Goal: Task Accomplishment & Management: Complete application form

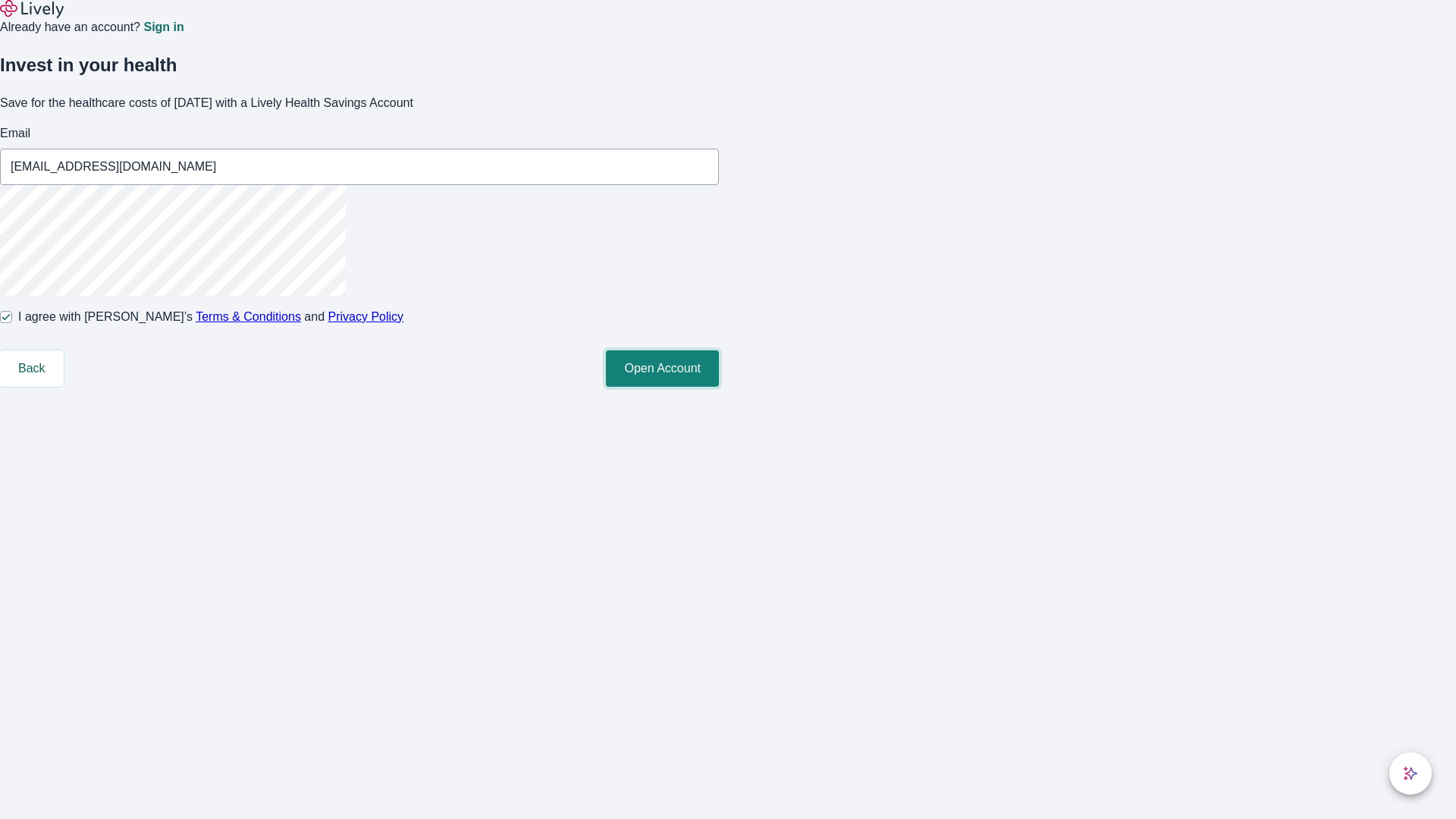
click at [719, 387] on button "Open Account" at bounding box center [662, 368] width 113 height 36
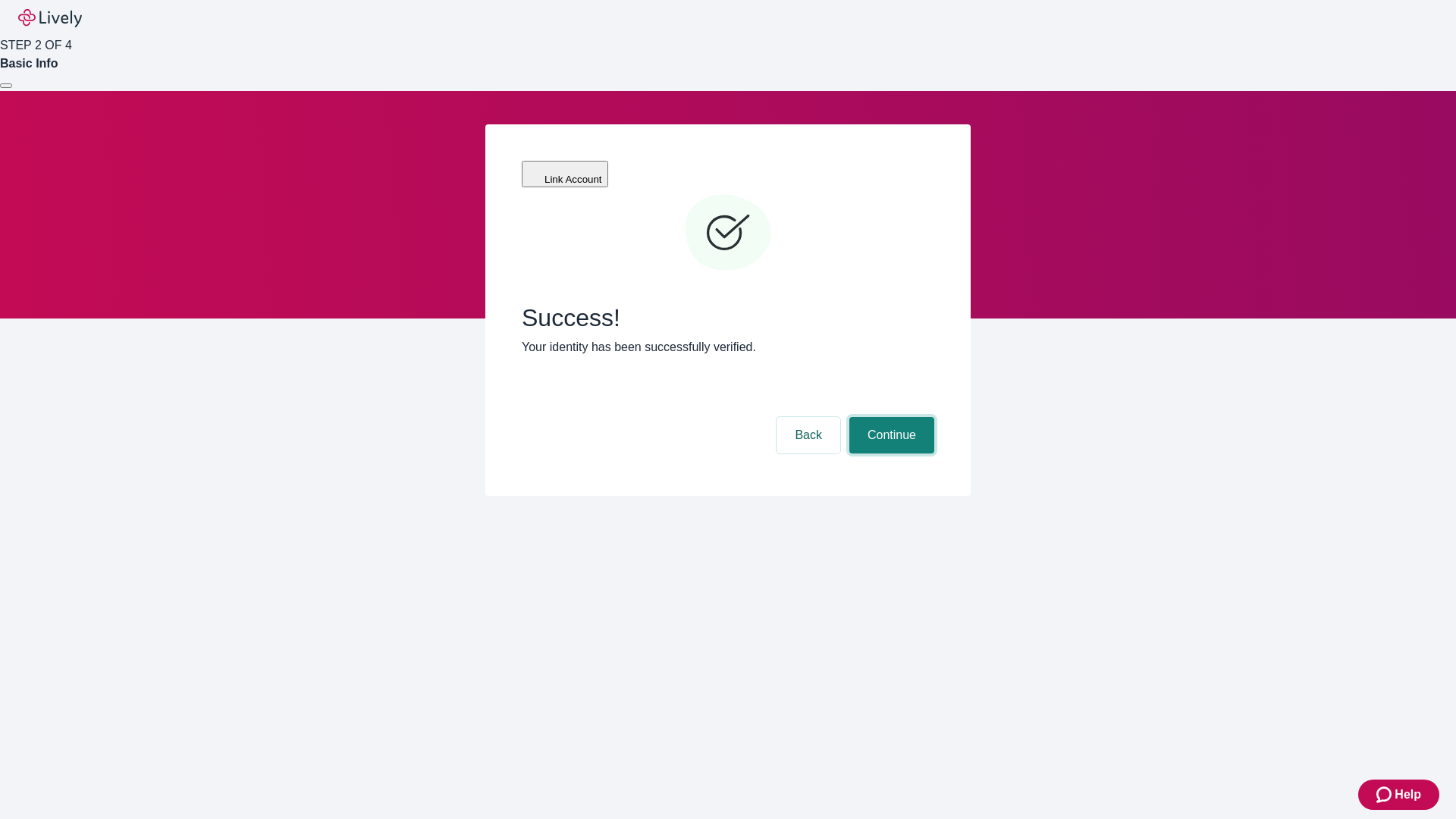
click at [890, 417] on button "Continue" at bounding box center [891, 435] width 85 height 36
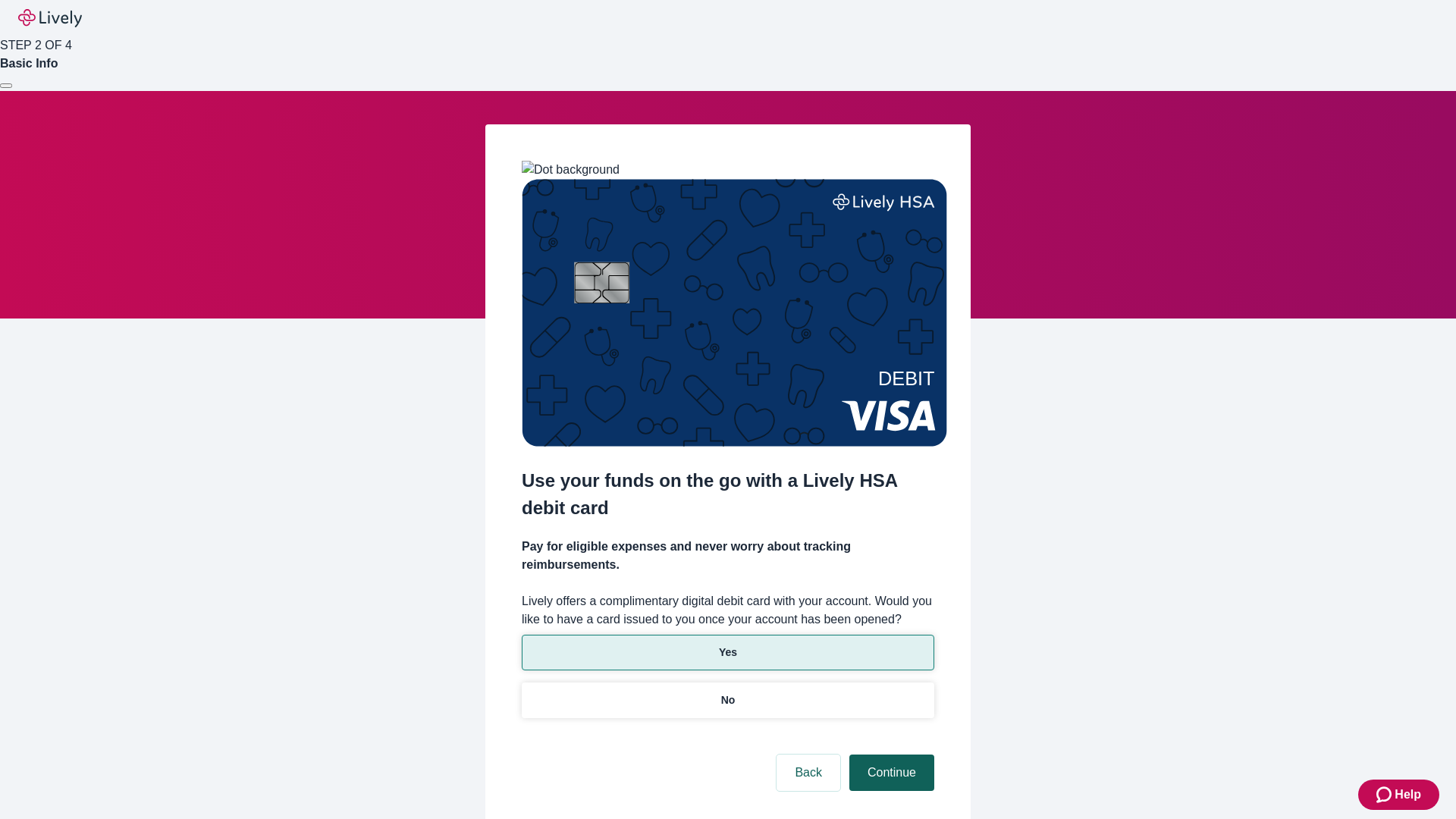
click at [728, 644] on p "Yes" at bounding box center [728, 652] width 18 height 16
click at [890, 754] on button "Continue" at bounding box center [891, 772] width 85 height 36
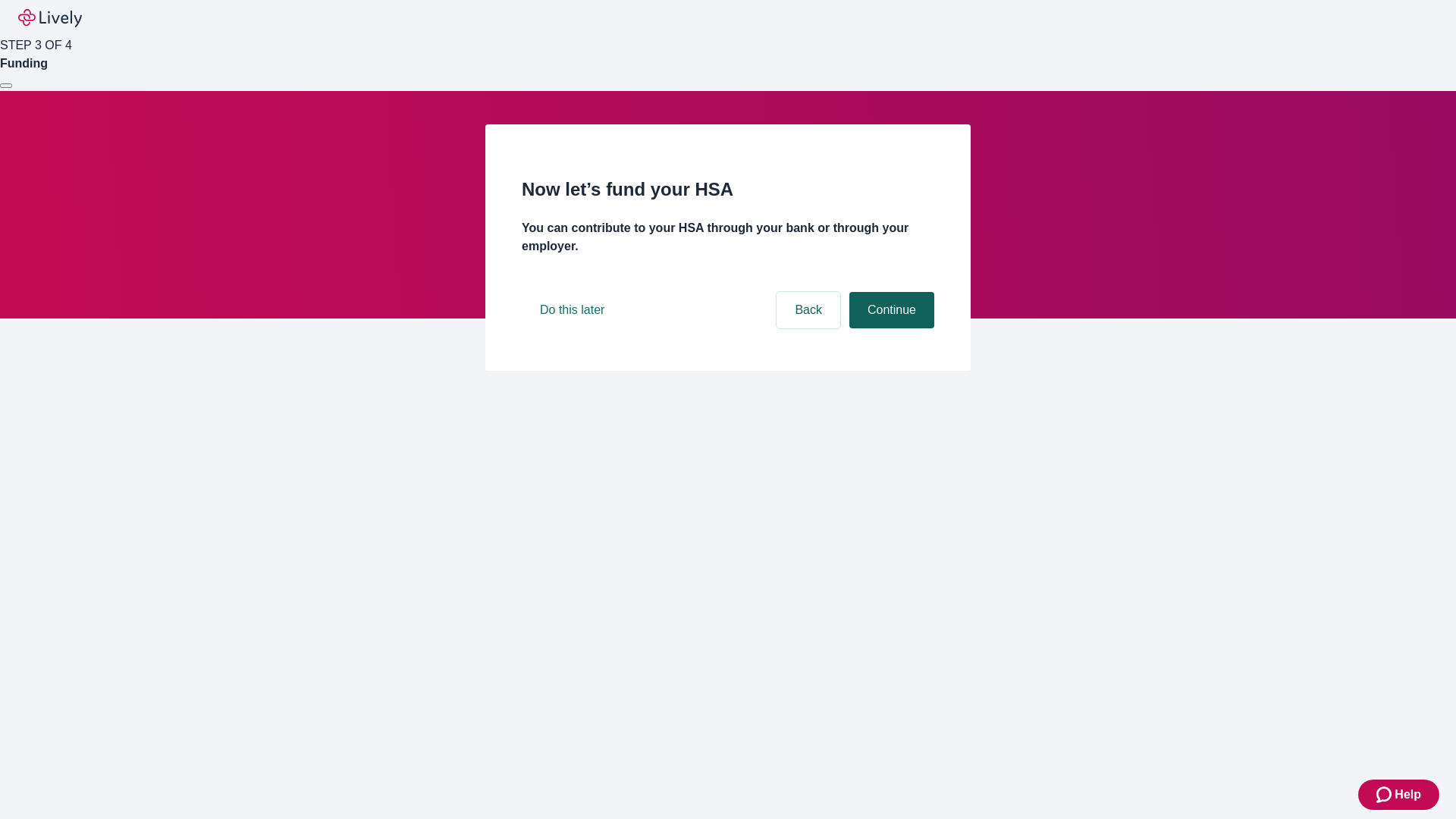
click at [890, 328] on button "Continue" at bounding box center [891, 310] width 85 height 36
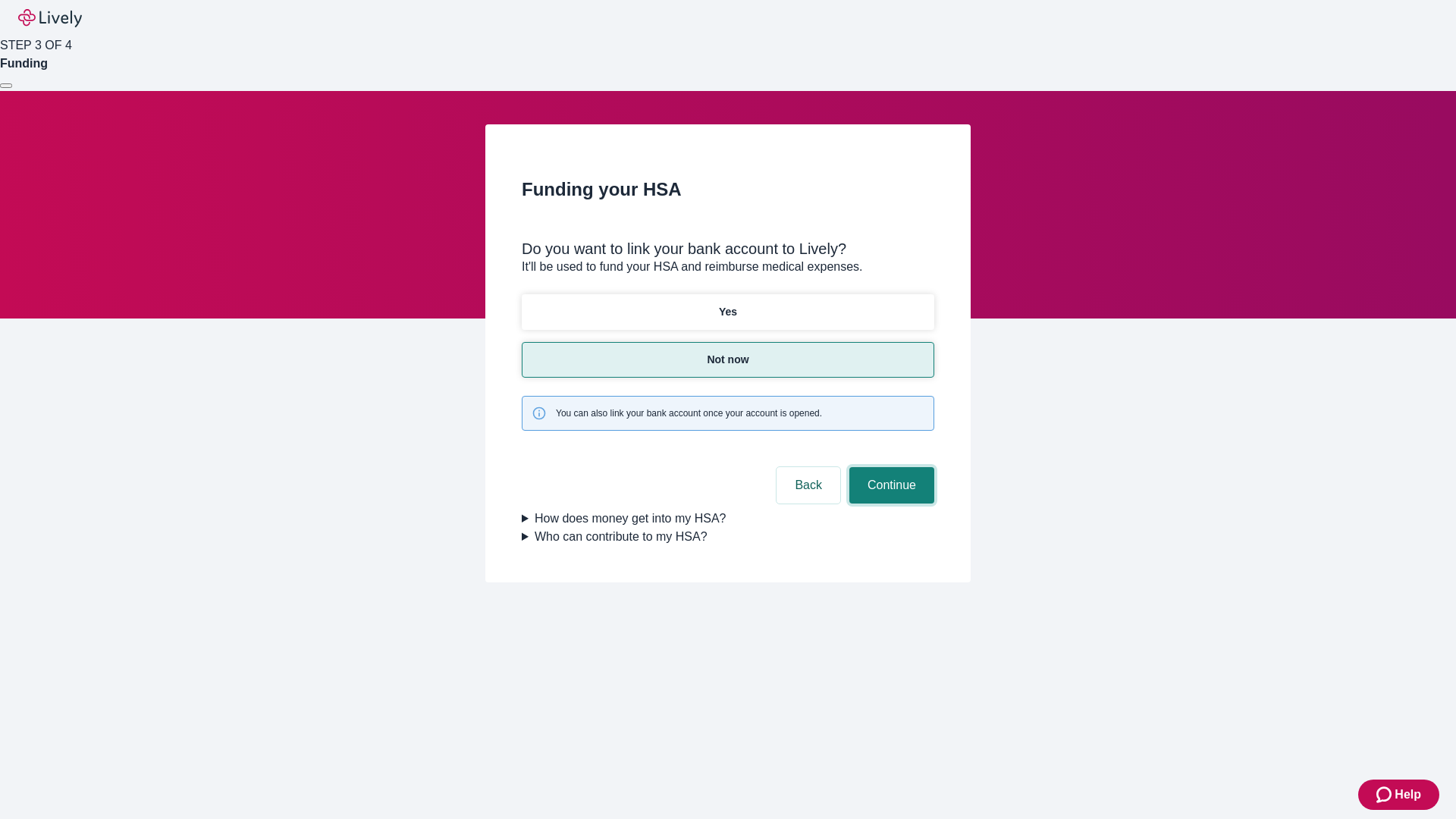
click at [890, 467] on button "Continue" at bounding box center [891, 485] width 85 height 36
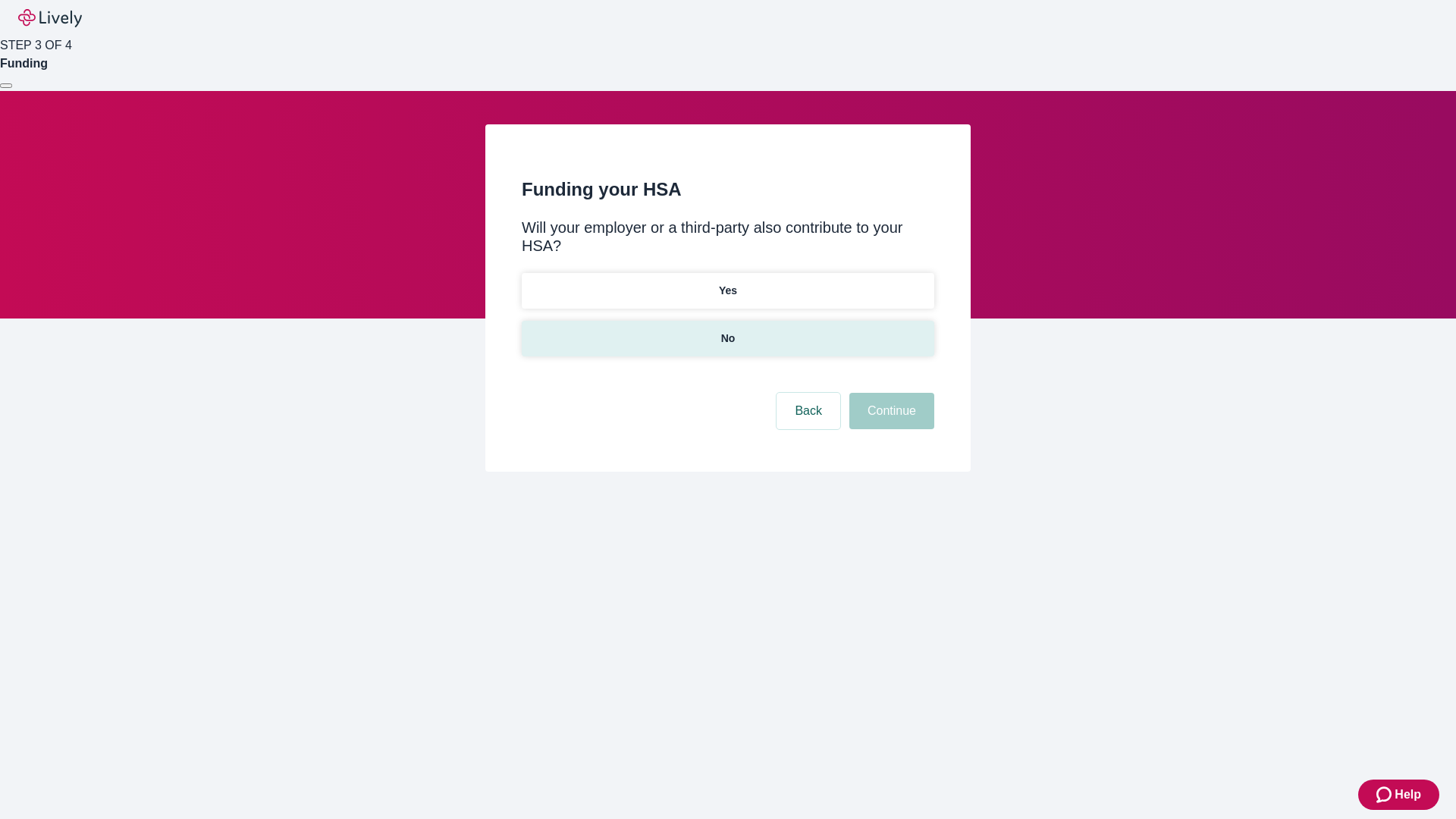
click at [728, 330] on p "No" at bounding box center [728, 338] width 14 height 16
click at [890, 392] on button "Continue" at bounding box center [891, 410] width 85 height 36
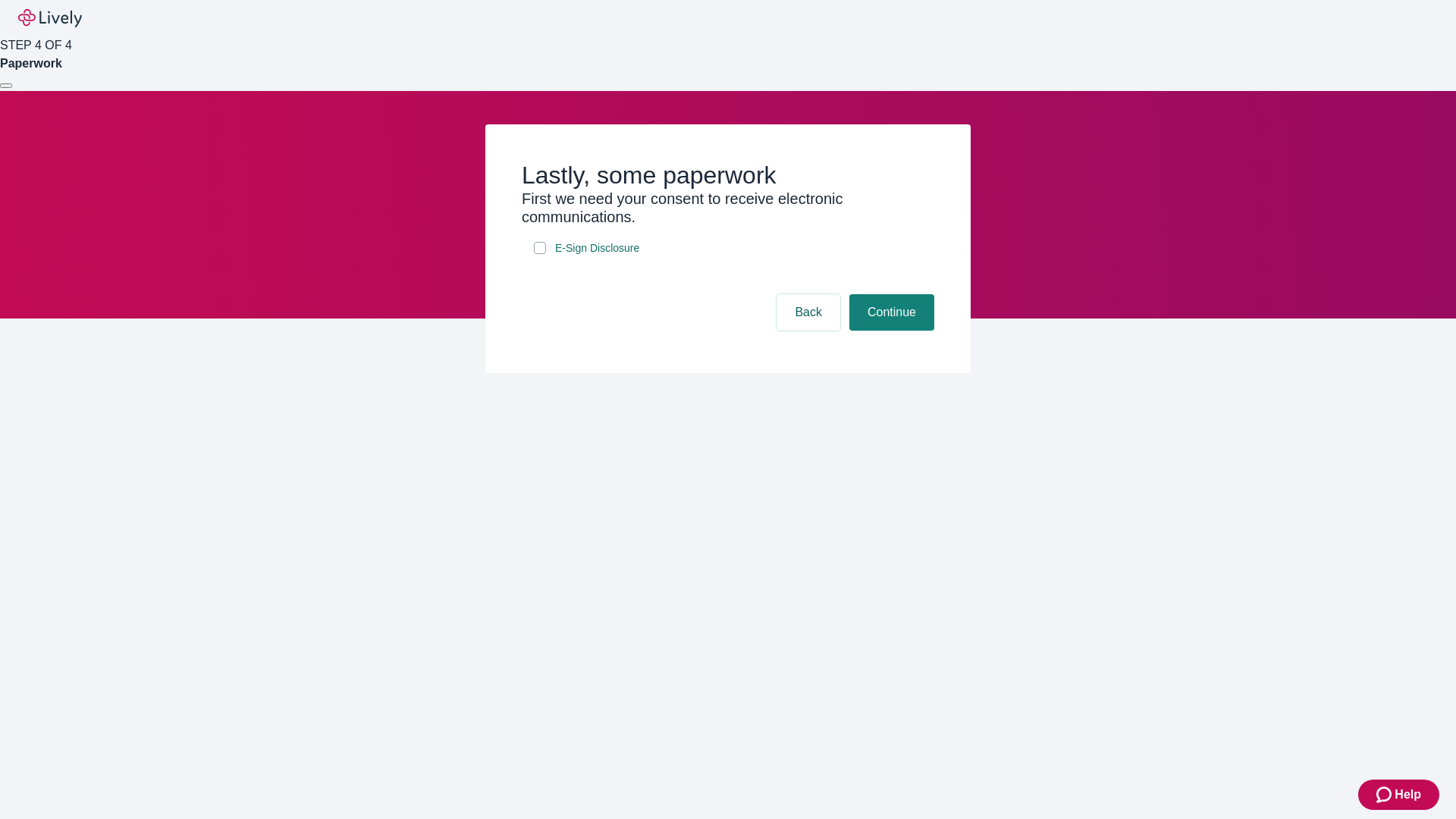
click at [540, 254] on input "E-Sign Disclosure" at bounding box center [539, 248] width 12 height 12
checkbox input "true"
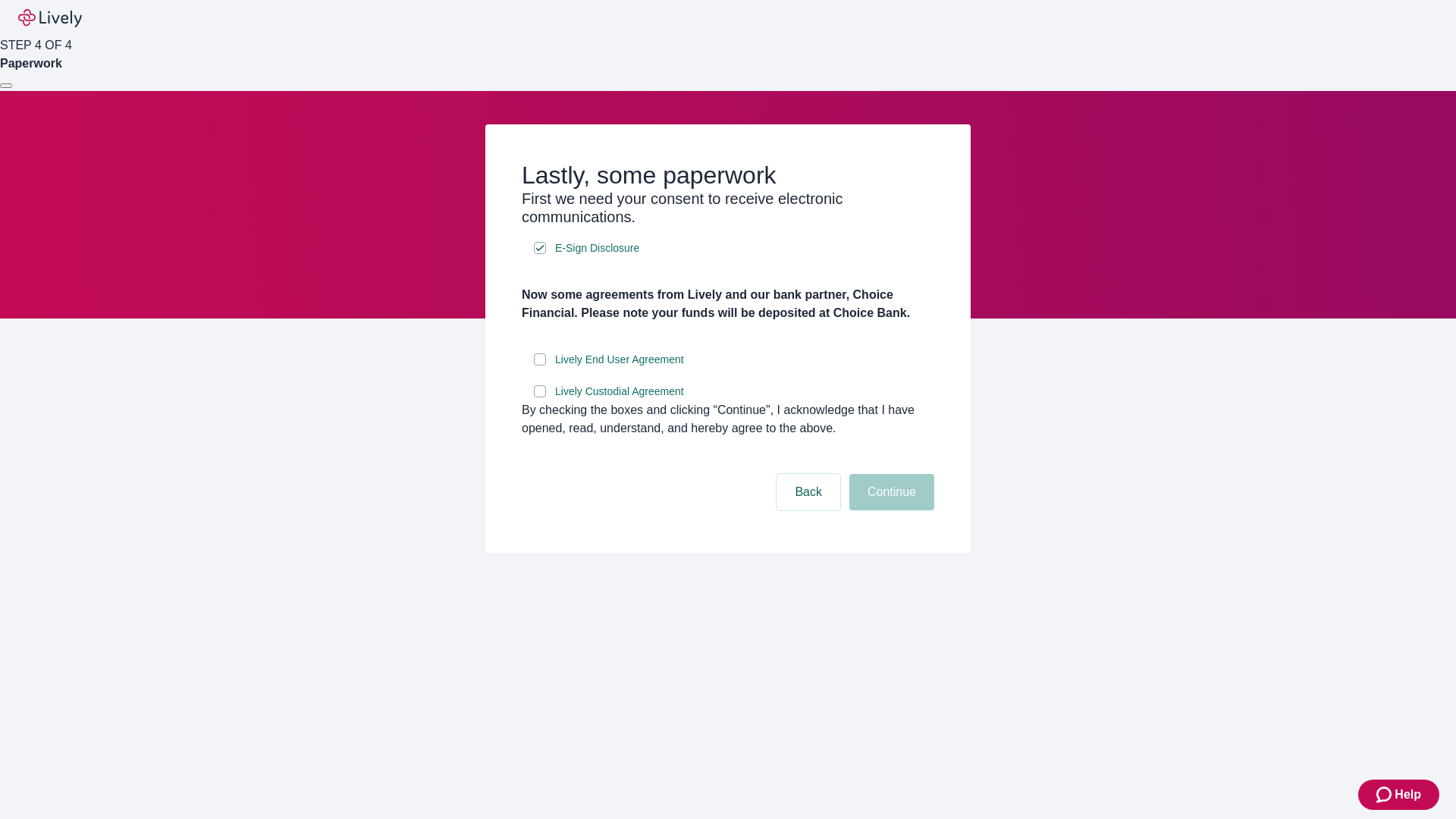
click at [540, 365] on input "Lively End User Agreement" at bounding box center [539, 358] width 12 height 12
checkbox input "true"
click at [540, 397] on input "Lively Custodial Agreement" at bounding box center [539, 391] width 12 height 12
checkbox input "true"
click at [890, 510] on button "Continue" at bounding box center [891, 491] width 85 height 36
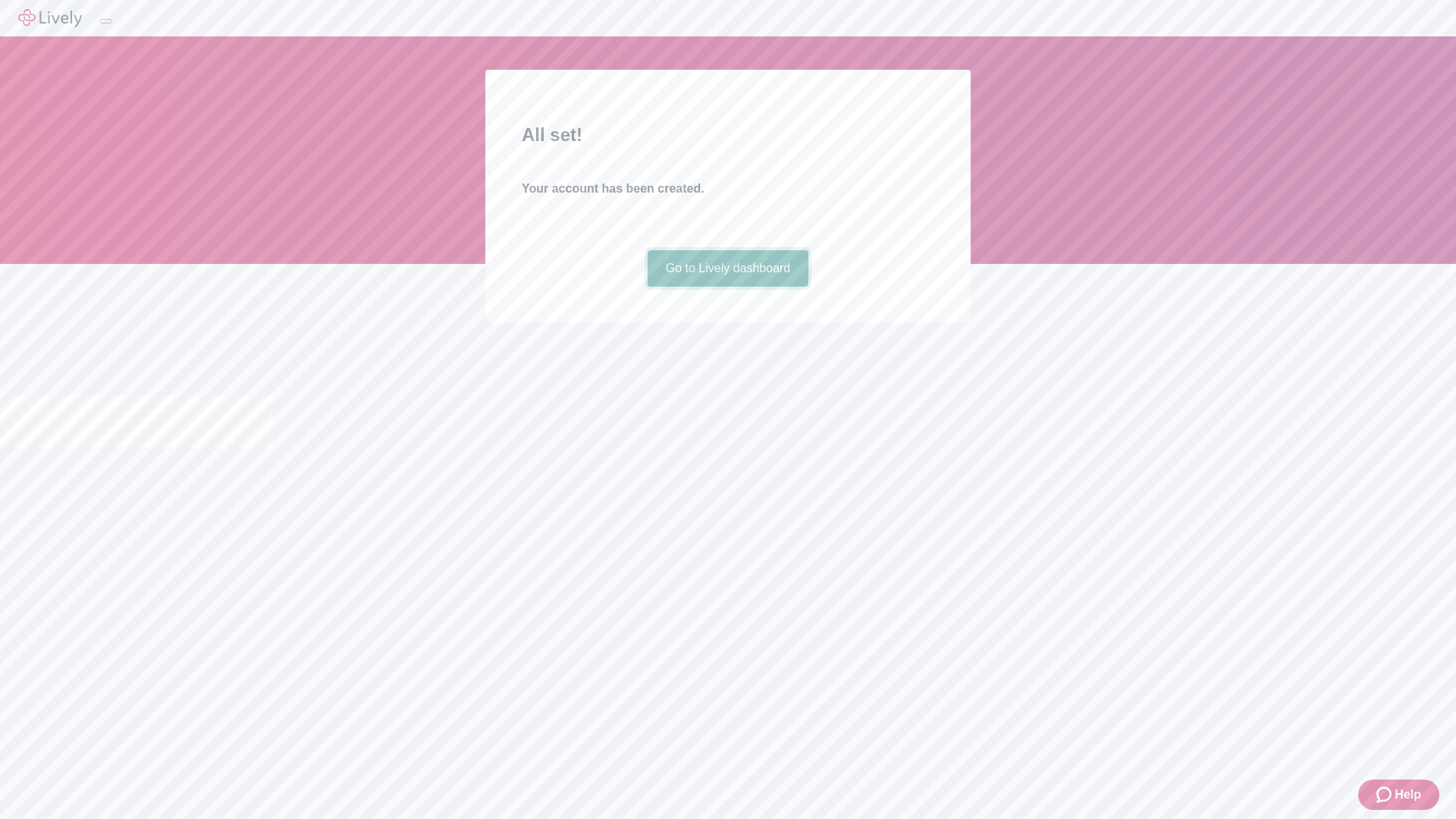
click at [728, 286] on link "Go to Lively dashboard" at bounding box center [728, 268] width 161 height 36
